Goal: Book appointment/travel/reservation

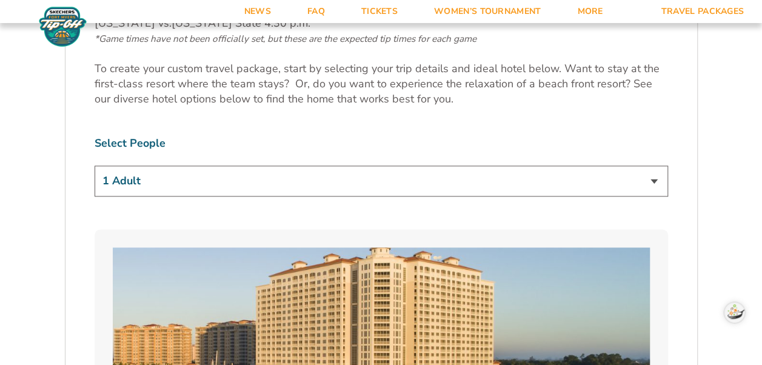
scroll to position [682, 0]
click at [653, 178] on select "1 Adult 2 Adults 3 Adults 4 Adults 2 Adults + 1 Child 2 Adults + 2 Children 2 A…" at bounding box center [381, 180] width 573 height 31
select select "2 Adults"
click at [95, 165] on select "1 Adult 2 Adults 3 Adults 4 Adults 2 Adults + 1 Child 2 Adults + 2 Children 2 A…" at bounding box center [381, 180] width 573 height 31
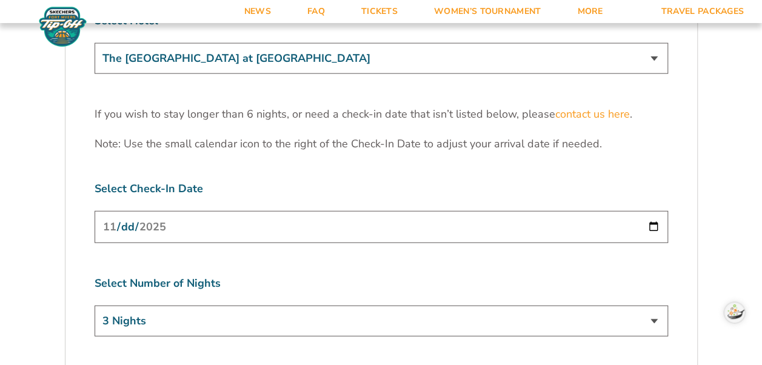
scroll to position [3753, 0]
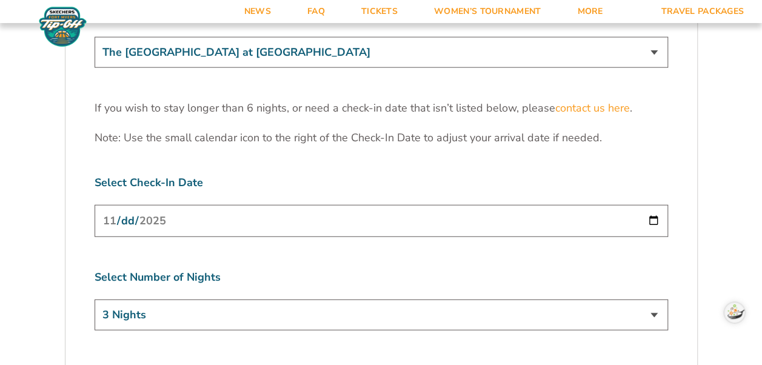
click at [655, 299] on select "3 Nights 4 Nights 5 Nights 6 Nights" at bounding box center [381, 314] width 573 height 31
select select "4 Nights"
click at [95, 299] on select "3 Nights 4 Nights 5 Nights 6 Nights" at bounding box center [381, 314] width 573 height 31
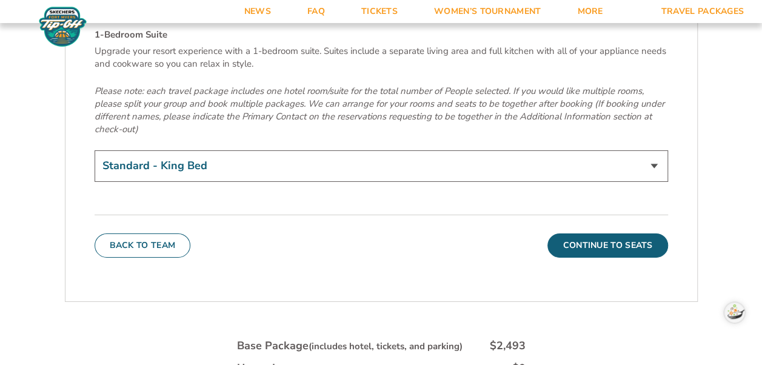
scroll to position [4230, 0]
click at [603, 234] on button "Continue To Seats" at bounding box center [607, 246] width 120 height 24
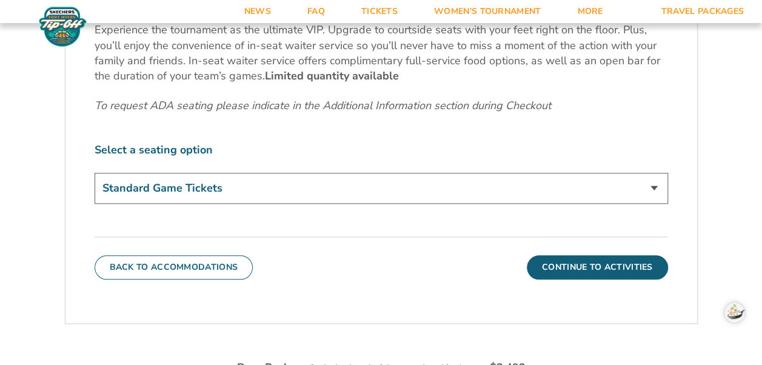
scroll to position [581, 0]
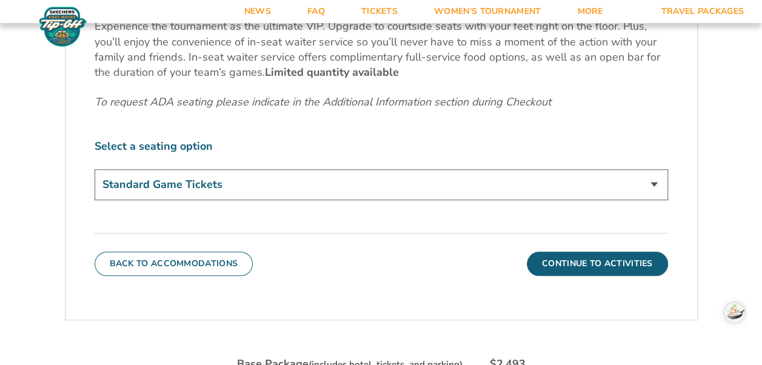
click at [657, 182] on select "Standard Game Tickets Midcourt Seat Upgrade (+$140 per person) Courtside Seat +…" at bounding box center [381, 184] width 573 height 31
click at [451, 185] on select "Standard Game Tickets Midcourt Seat Upgrade (+$140 per person) Courtside Seat +…" at bounding box center [381, 184] width 573 height 31
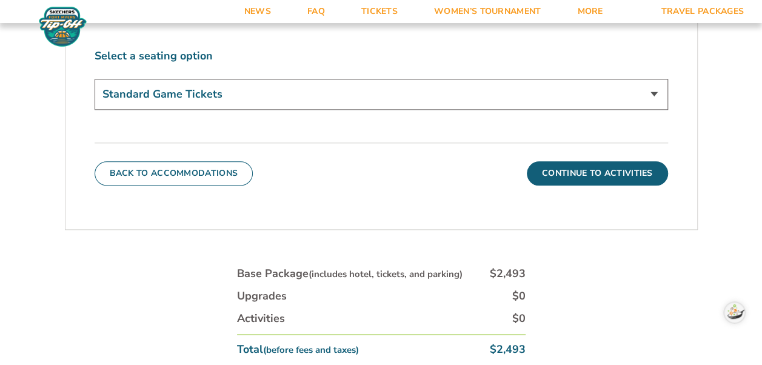
scroll to position [672, 0]
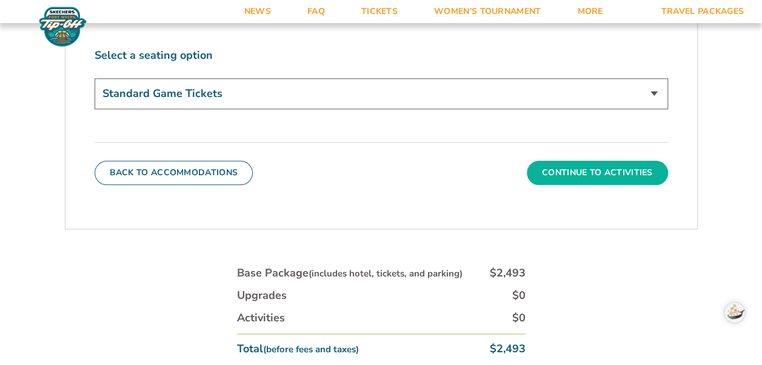
click at [624, 168] on button "Continue To Activities" at bounding box center [597, 173] width 141 height 24
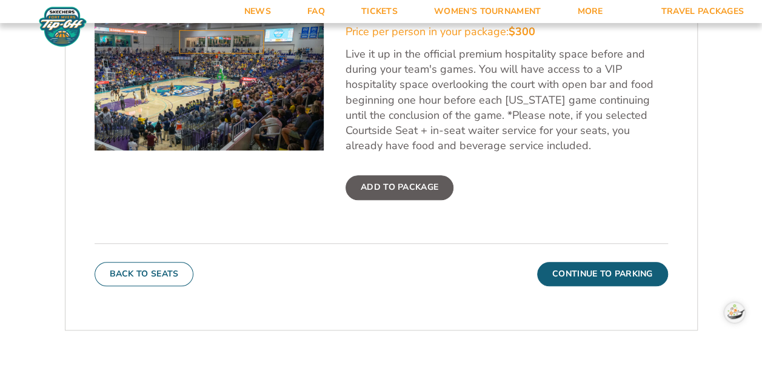
scroll to position [445, 0]
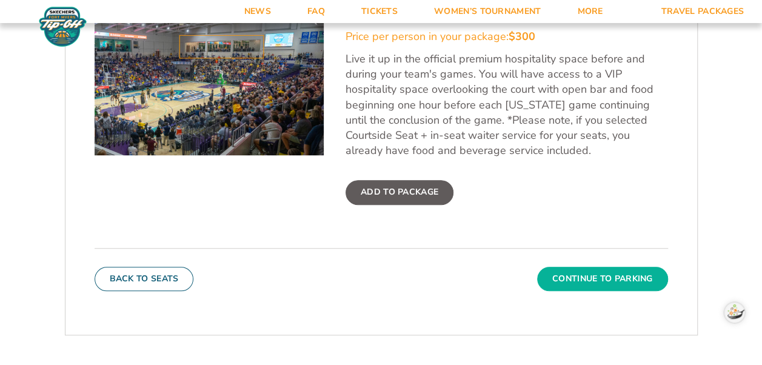
click at [609, 273] on button "Continue To Parking" at bounding box center [602, 279] width 131 height 24
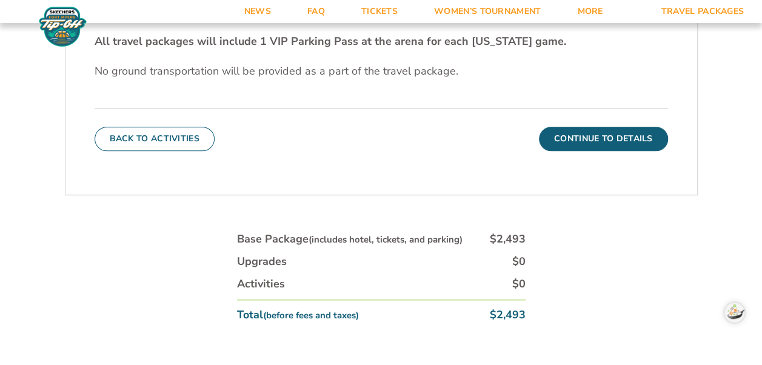
scroll to position [415, 0]
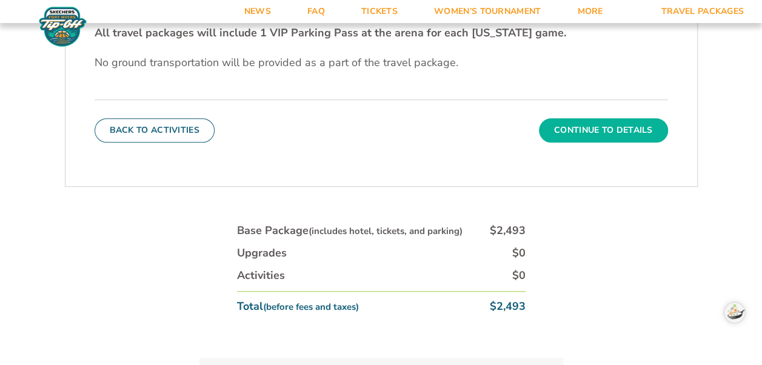
click at [617, 134] on button "Continue To Details" at bounding box center [603, 130] width 129 height 24
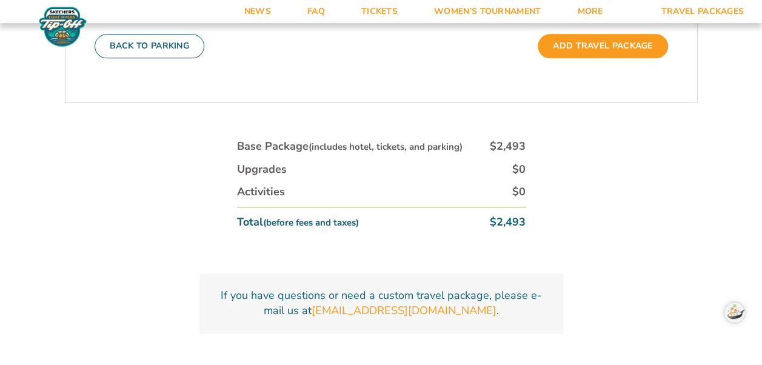
scroll to position [627, 0]
